Goal: Task Accomplishment & Management: Manage account settings

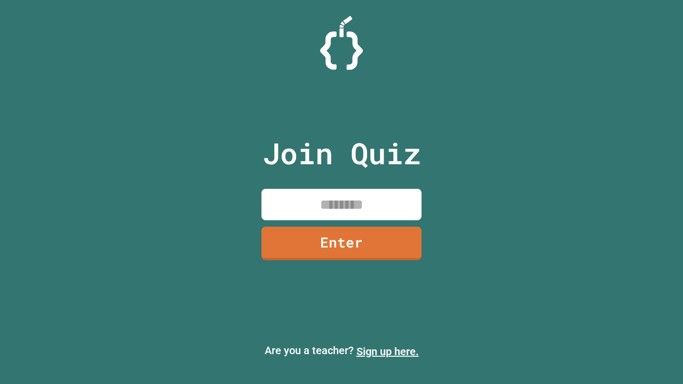
click at [387, 352] on link "Sign up here." at bounding box center [387, 351] width 62 height 13
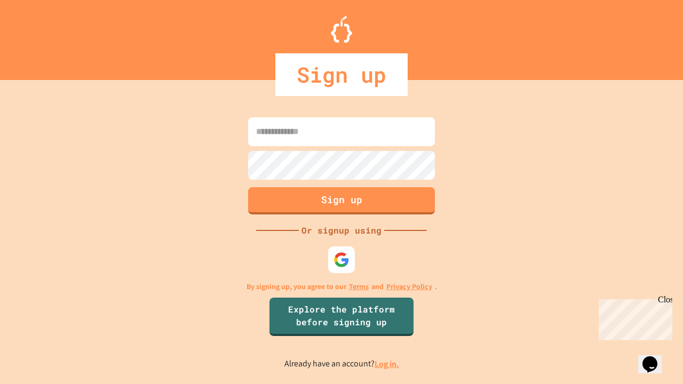
click at [387, 364] on link "Log in." at bounding box center [387, 364] width 25 height 11
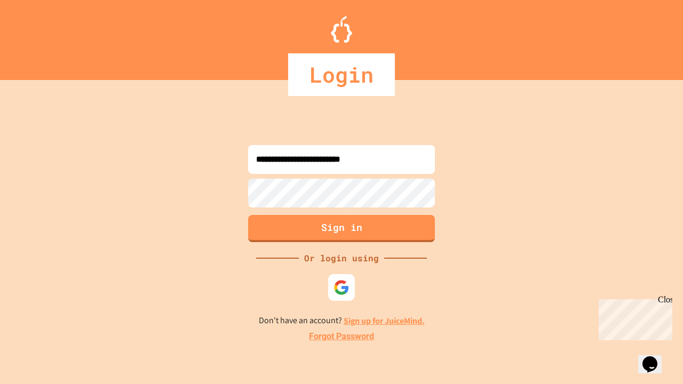
type input "**********"
